Goal: Find specific page/section: Find specific page/section

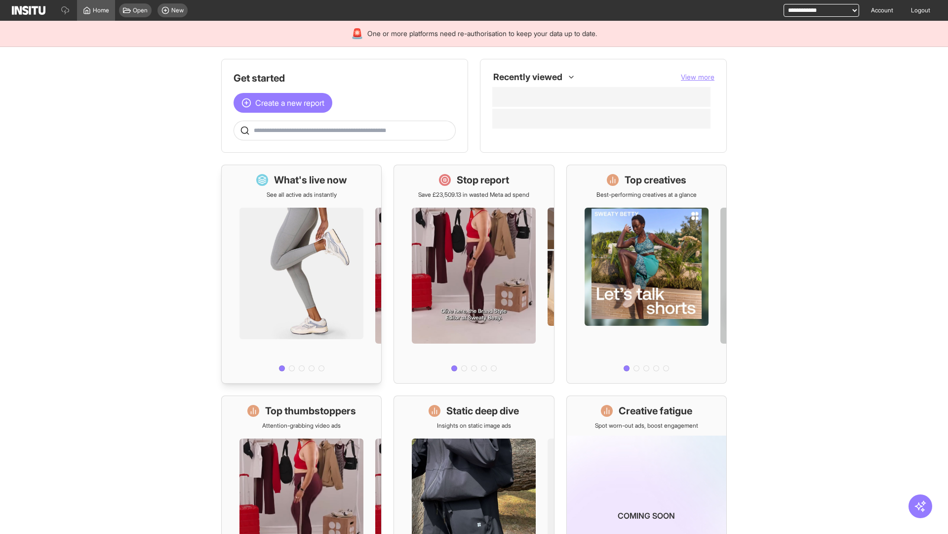
click at [301, 274] on div at bounding box center [302, 287] width 160 height 176
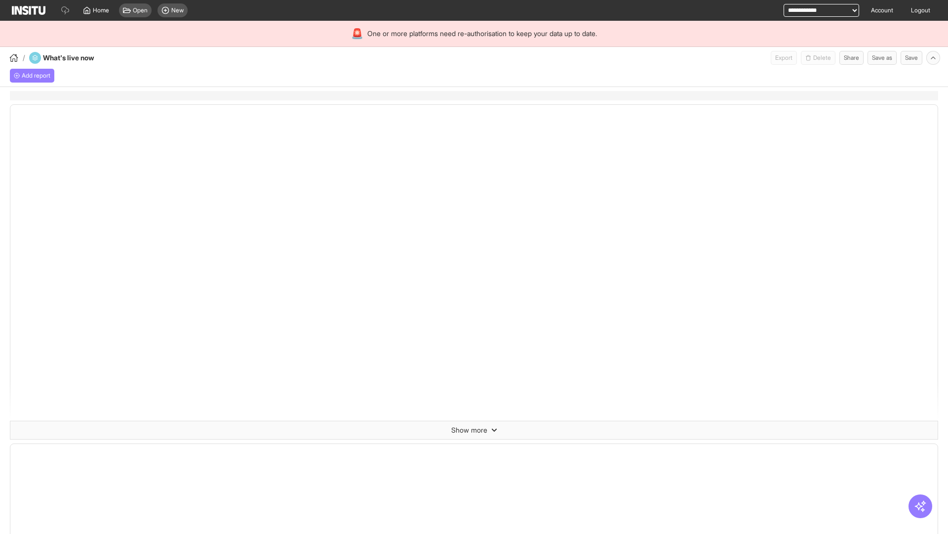
select select "**"
